Goal: Find specific page/section

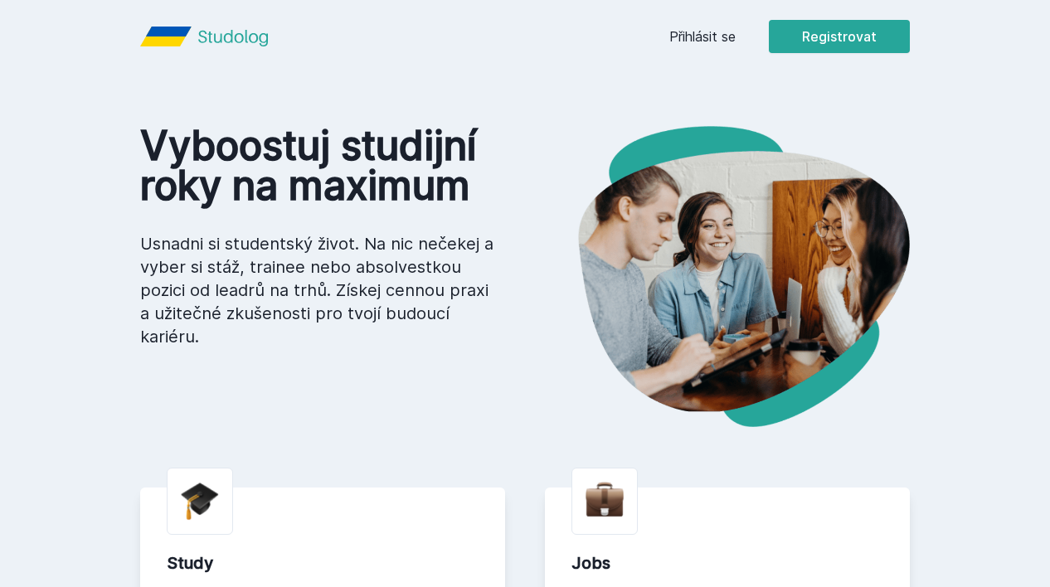
click at [718, 50] on div "Přihlásit se Registrovat" at bounding box center [789, 36] width 241 height 33
click at [719, 34] on link "Přihlásit se" at bounding box center [702, 37] width 66 height 20
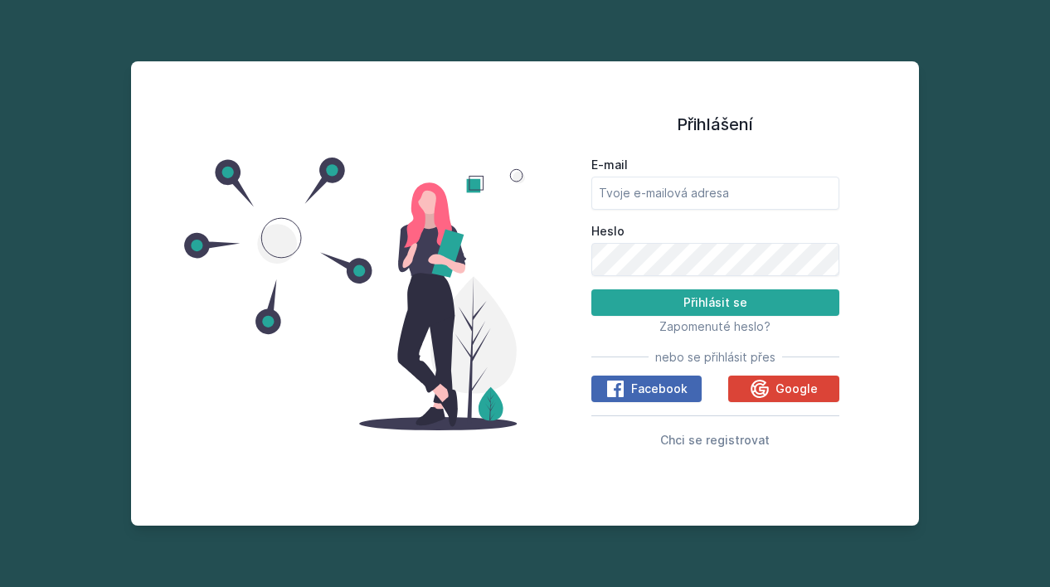
click at [719, 34] on div "Přihlášení E-mail Heslo Přihlásit se Zapomenuté heslo? nebo se přihlásit přes F…" at bounding box center [525, 293] width 1050 height 587
click at [700, 188] on input "E-mail" at bounding box center [715, 193] width 248 height 33
type input "[EMAIL_ADDRESS][DOMAIN_NAME]"
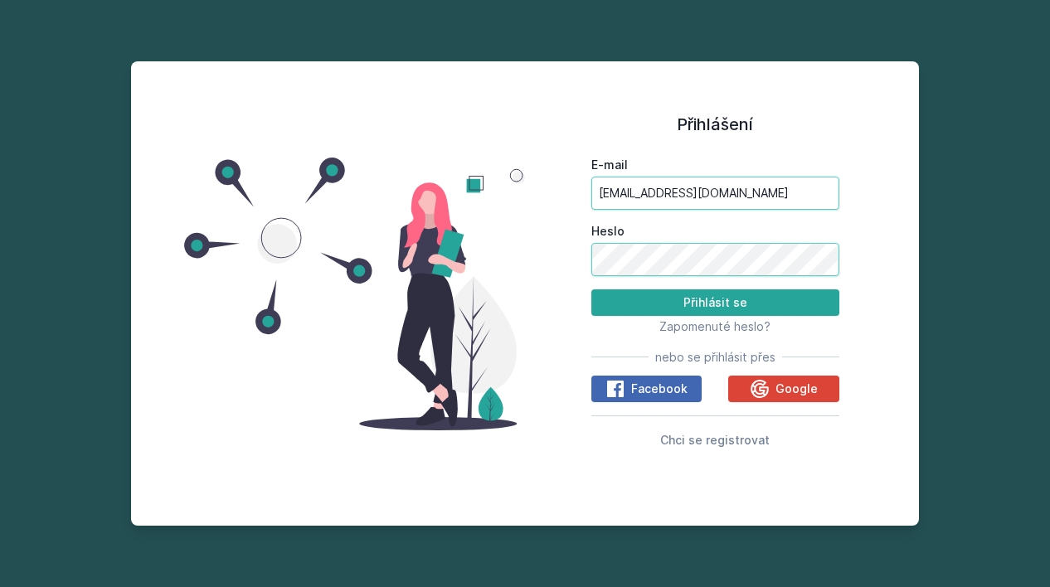
click at [715, 302] on button "Přihlásit se" at bounding box center [715, 303] width 248 height 27
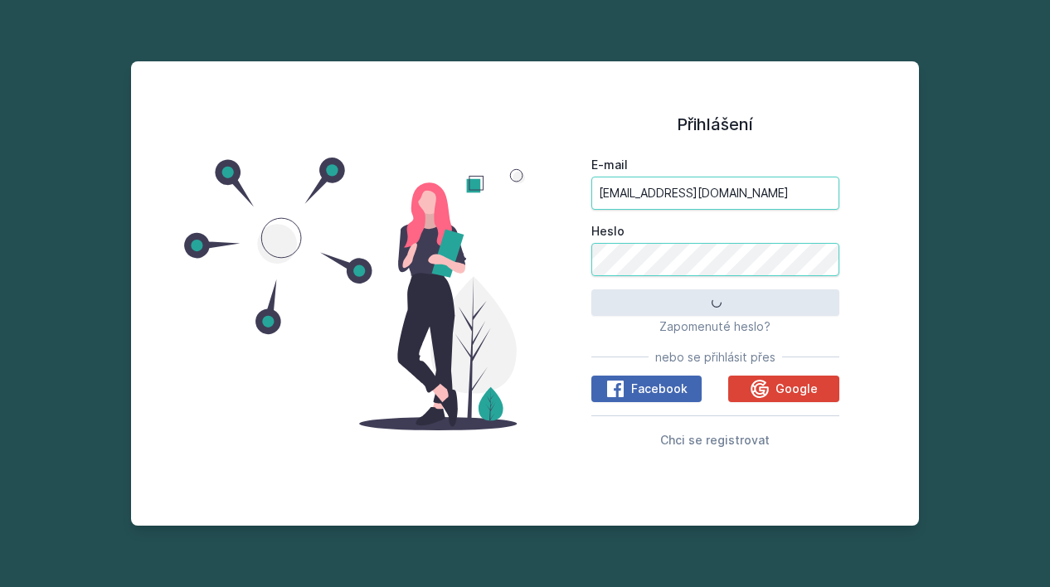
click at [715, 302] on button "Přihlásit se" at bounding box center [715, 303] width 248 height 27
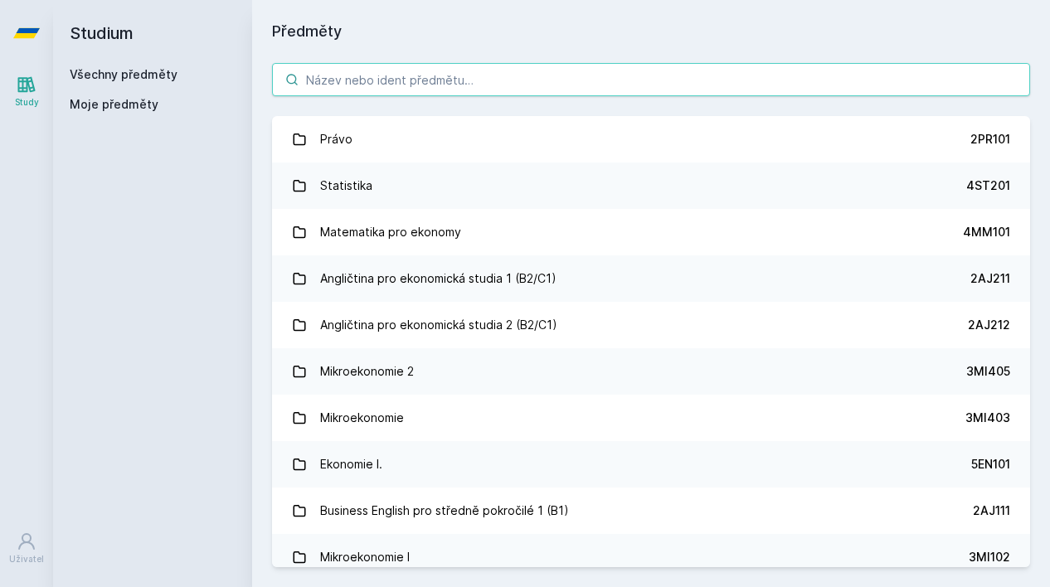
click at [518, 75] on input "search" at bounding box center [651, 79] width 758 height 33
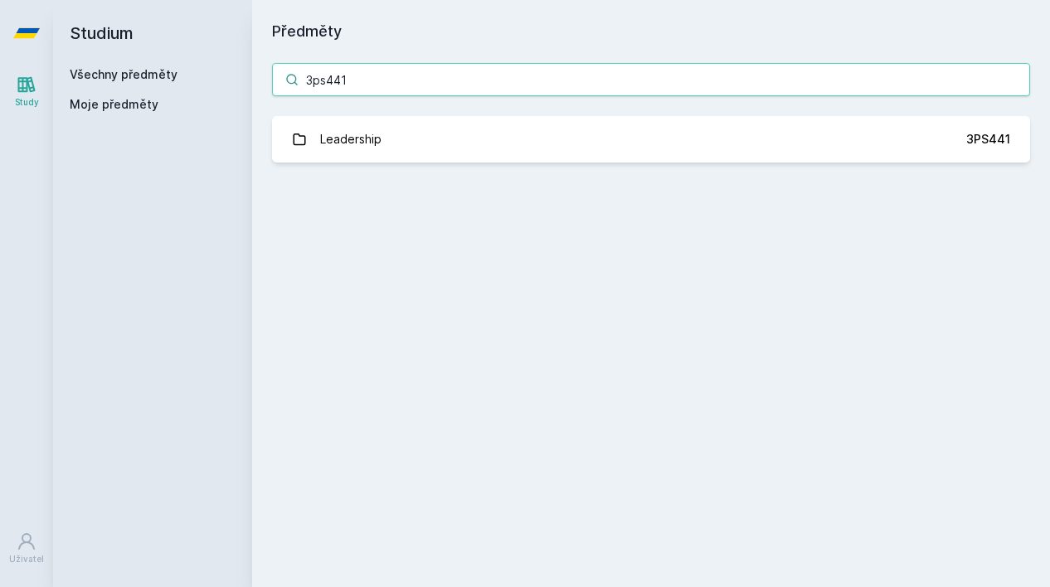
type input "3ps441"
click at [774, 168] on div "3ps441 Leadership 3PS441 Jejda, něco se pokazilo." at bounding box center [651, 112] width 798 height 139
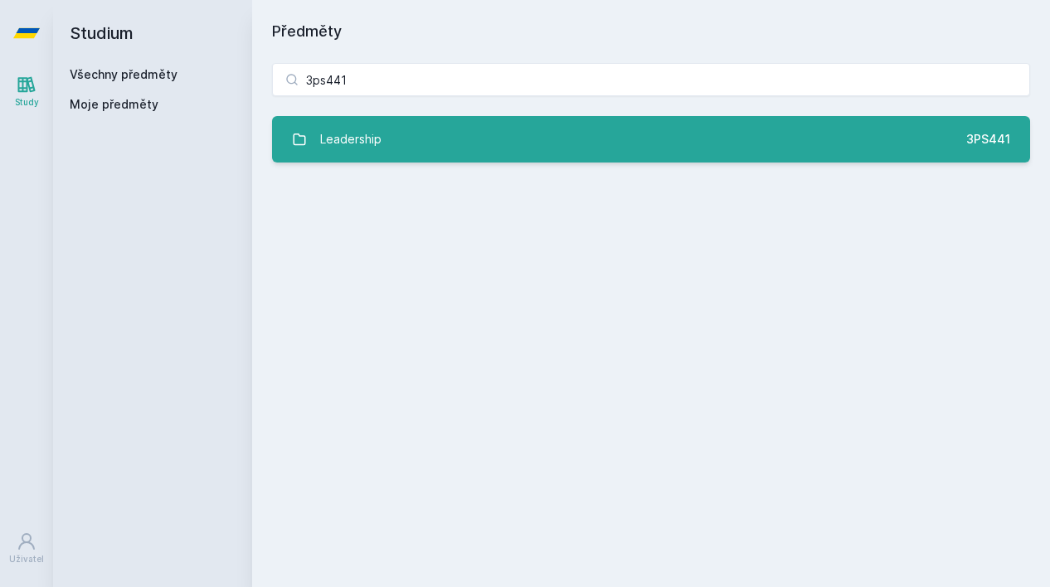
click at [760, 151] on link "Leadership 3PS441" at bounding box center [651, 139] width 758 height 46
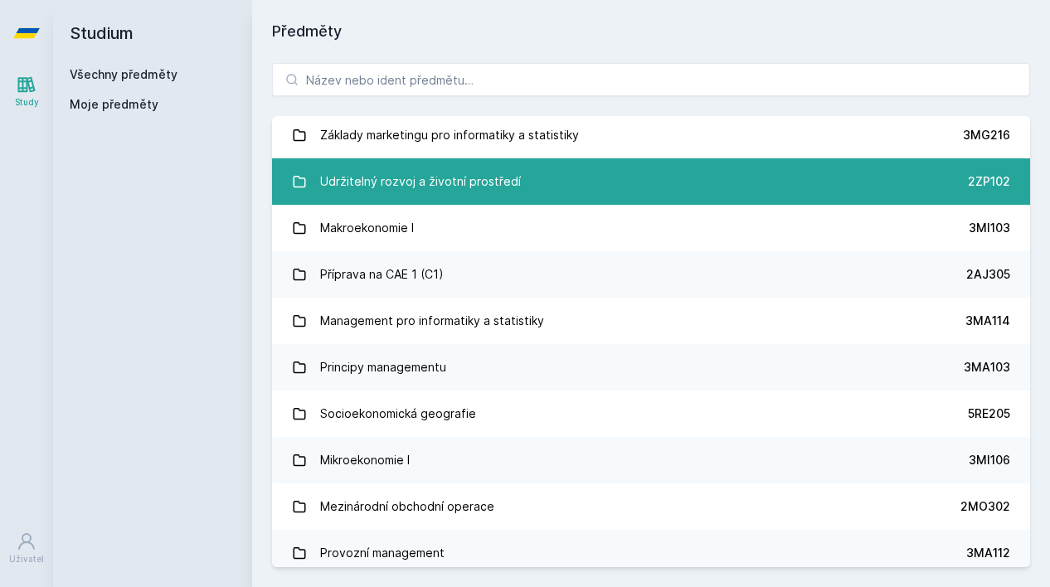
scroll to position [1806, 0]
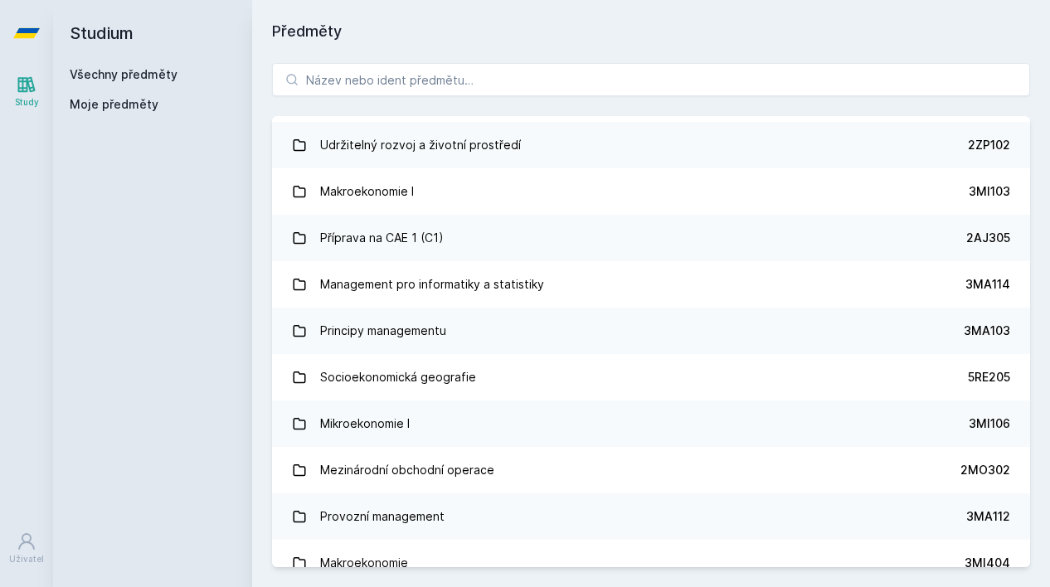
click at [136, 100] on span "Moje předměty" at bounding box center [114, 104] width 89 height 17
click at [148, 85] on div "Všechny předměty Moje předměty" at bounding box center [153, 92] width 166 height 53
click at [148, 82] on div "Všechny předměty" at bounding box center [153, 74] width 166 height 17
click at [147, 96] on span "Moje předměty" at bounding box center [114, 104] width 89 height 17
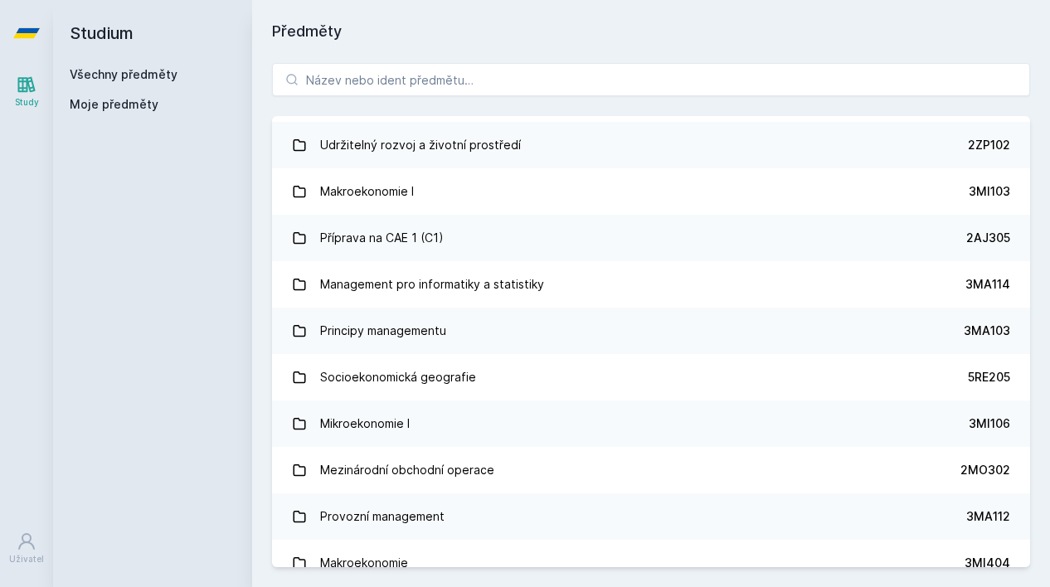
click at [6, 92] on link "Study" at bounding box center [26, 91] width 46 height 51
click at [35, 91] on icon at bounding box center [27, 85] width 20 height 20
